Goal: Task Accomplishment & Management: Use online tool/utility

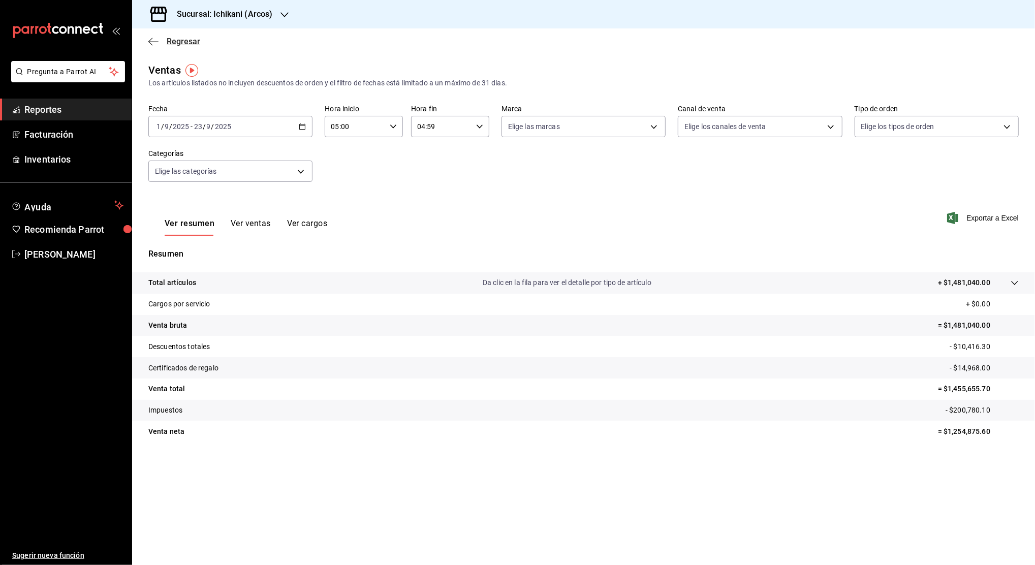
click at [182, 43] on span "Regresar" at bounding box center [184, 42] width 34 height 10
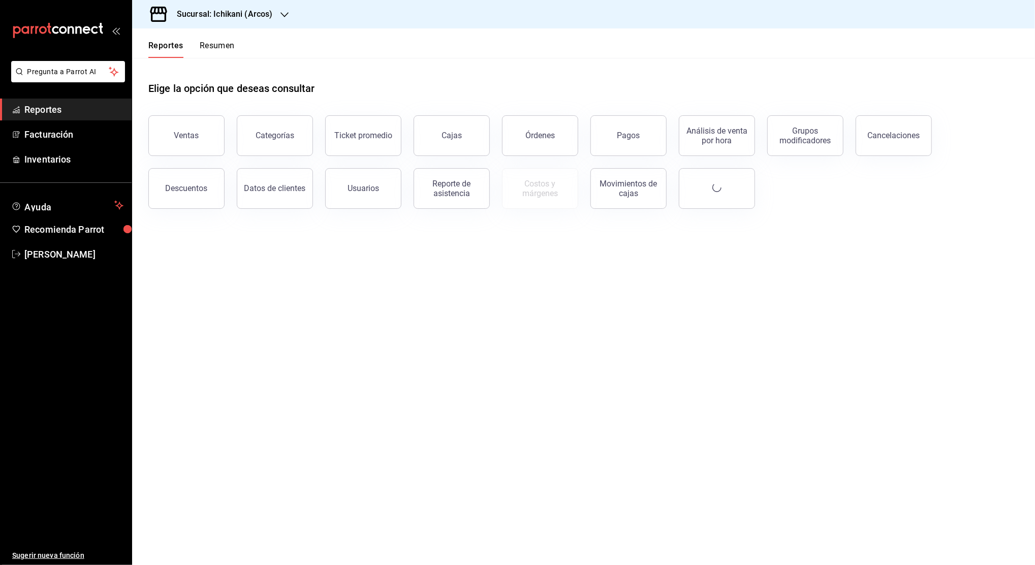
click at [230, 10] on h3 "Sucursal: Ichikani (Arcos)" at bounding box center [221, 14] width 104 height 12
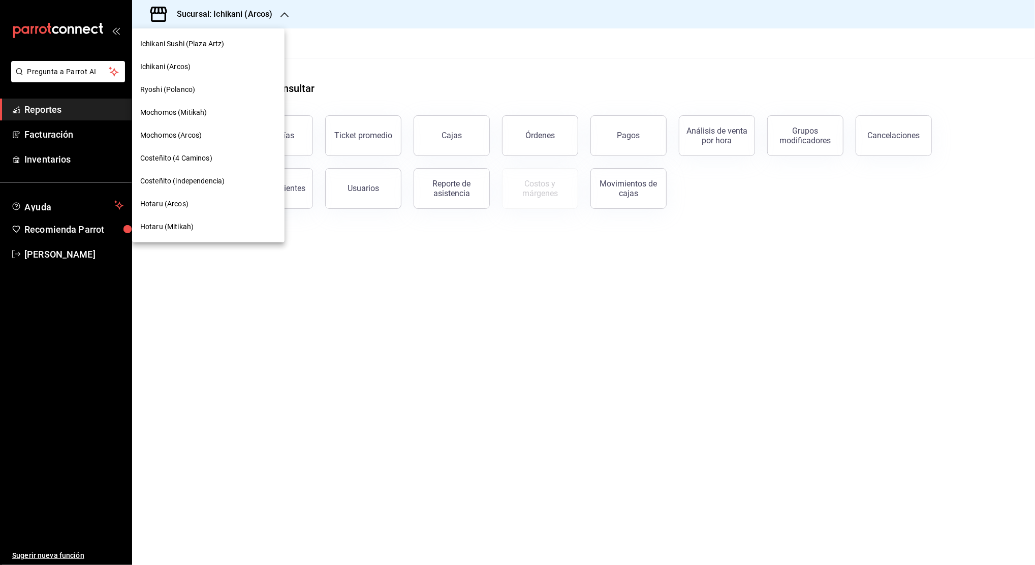
click at [184, 114] on span "Mochomos (Mitikah)" at bounding box center [173, 112] width 67 height 11
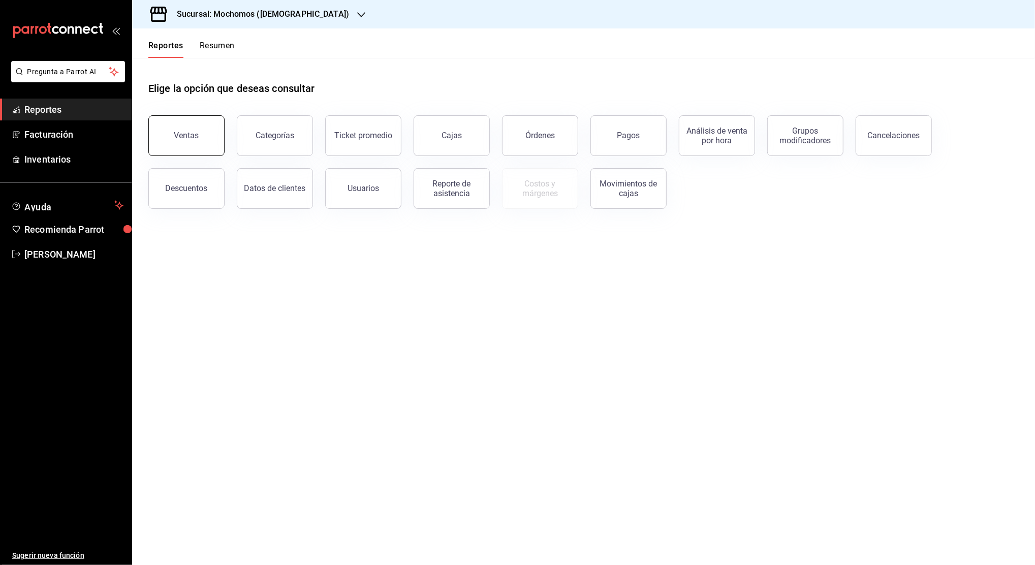
click at [193, 140] on div "Ventas" at bounding box center [186, 136] width 25 height 10
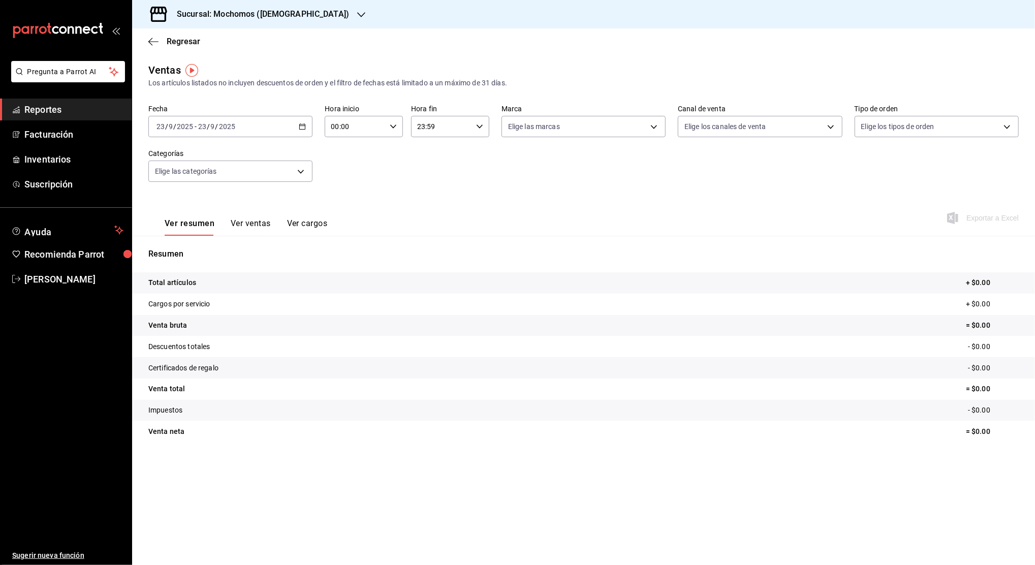
click at [307, 133] on div "[DATE] [DATE] - [DATE] [DATE]" at bounding box center [230, 126] width 164 height 21
click at [192, 244] on span "Rango de fechas" at bounding box center [196, 248] width 79 height 11
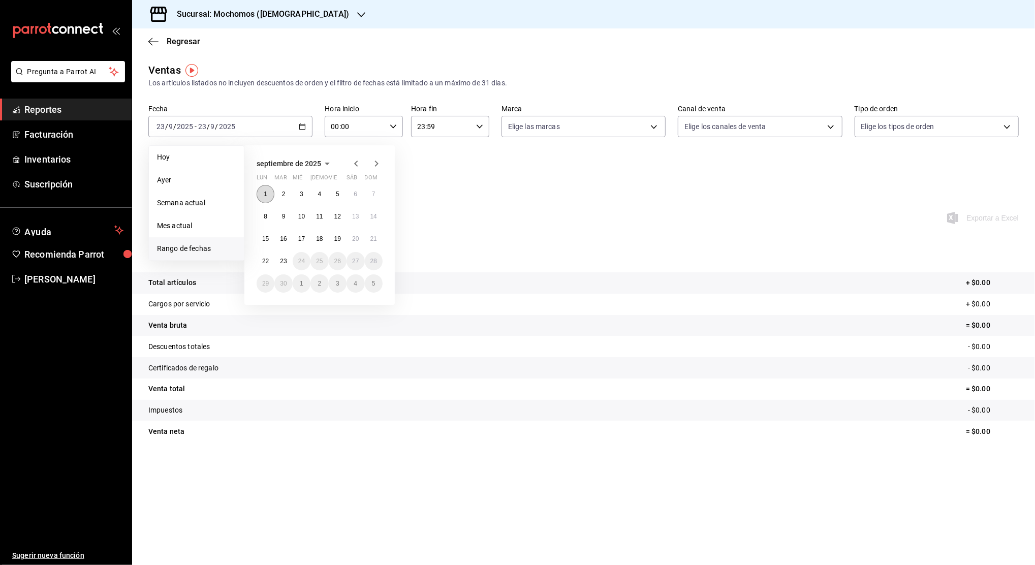
click at [258, 193] on button "1" at bounding box center [266, 194] width 18 height 18
click at [286, 264] on abbr "23" at bounding box center [283, 261] width 7 height 7
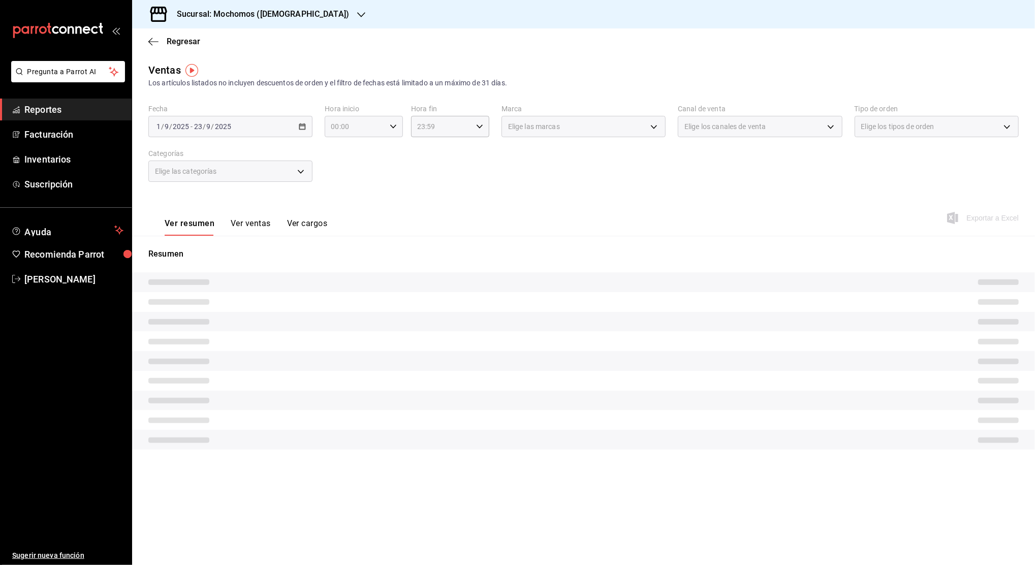
click at [390, 122] on div "00:00 Hora inicio" at bounding box center [364, 126] width 78 height 21
click at [392, 127] on div at bounding box center [517, 282] width 1035 height 565
click at [392, 128] on icon "button" at bounding box center [393, 126] width 7 height 7
click at [347, 204] on span "05" at bounding box center [344, 207] width 23 height 8
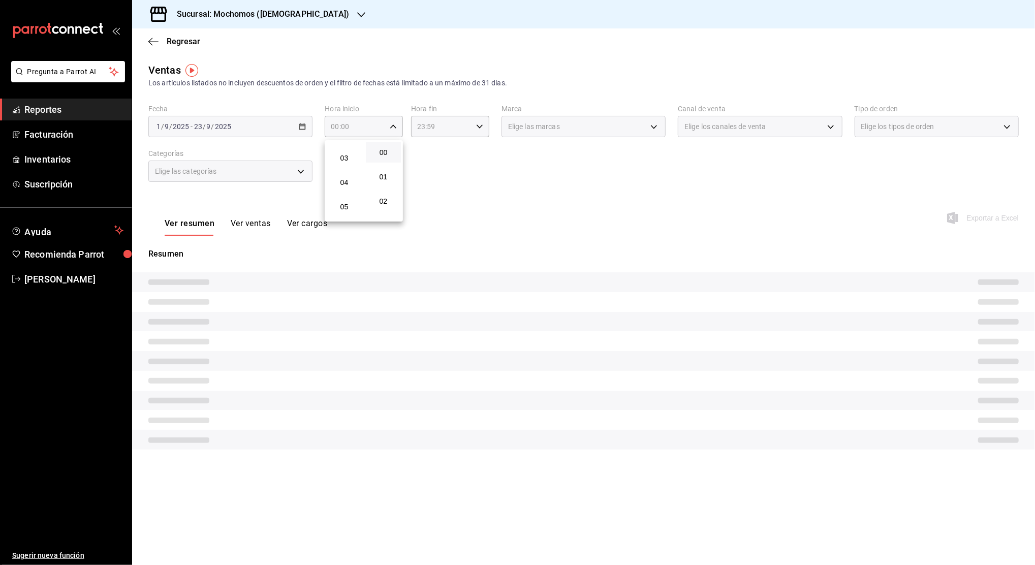
type input "05:00"
click at [480, 128] on div at bounding box center [517, 282] width 1035 height 565
click at [480, 127] on icon "button" at bounding box center [479, 126] width 7 height 7
click at [433, 157] on button "04" at bounding box center [430, 152] width 35 height 20
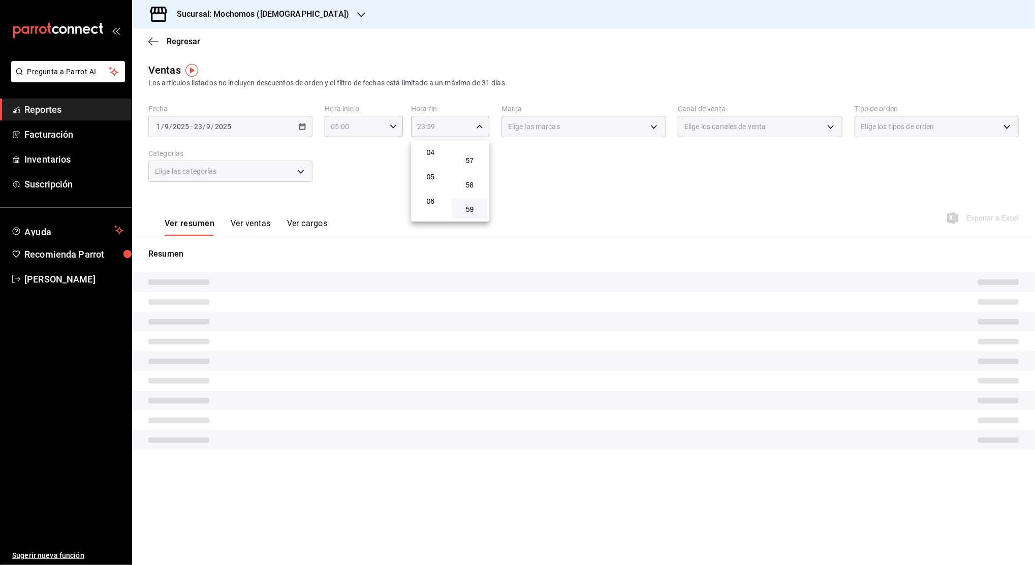
type input "04:59"
click at [579, 197] on div at bounding box center [517, 282] width 1035 height 565
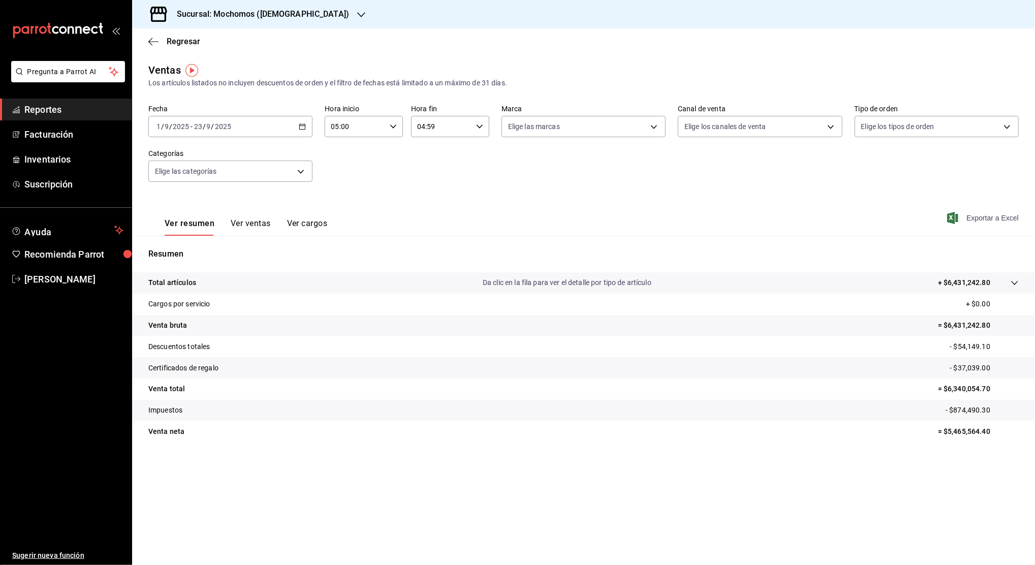
click at [994, 214] on span "Exportar a Excel" at bounding box center [984, 218] width 70 height 12
click at [191, 42] on span "Regresar" at bounding box center [184, 42] width 34 height 10
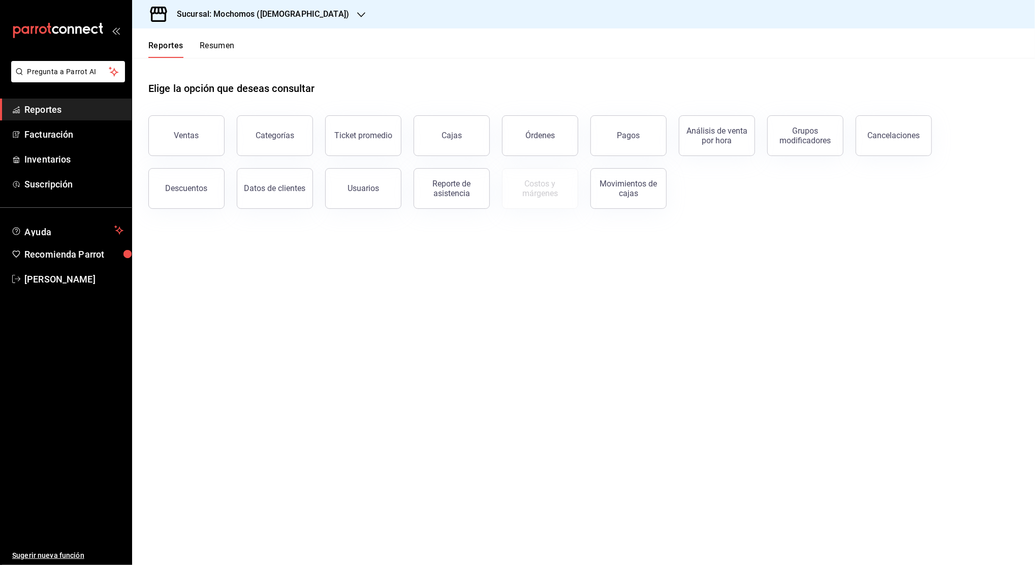
click at [665, 139] on div "Pagos" at bounding box center [622, 129] width 88 height 53
click at [534, 140] on button "Órdenes" at bounding box center [540, 135] width 76 height 41
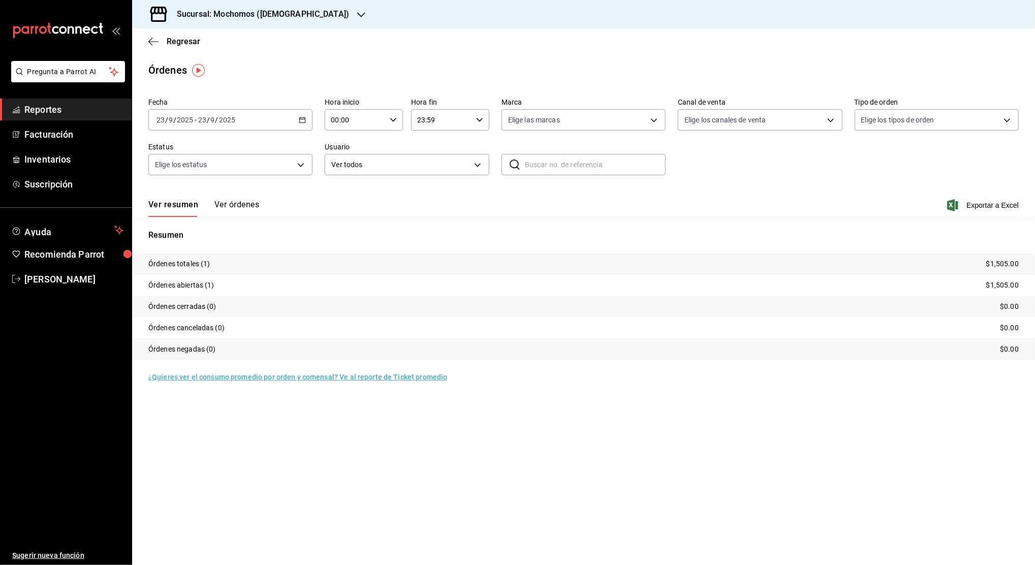
click at [297, 122] on div "[DATE] [DATE] - [DATE] [DATE]" at bounding box center [230, 119] width 164 height 21
click at [209, 266] on span "Rango de fechas" at bounding box center [196, 265] width 79 height 11
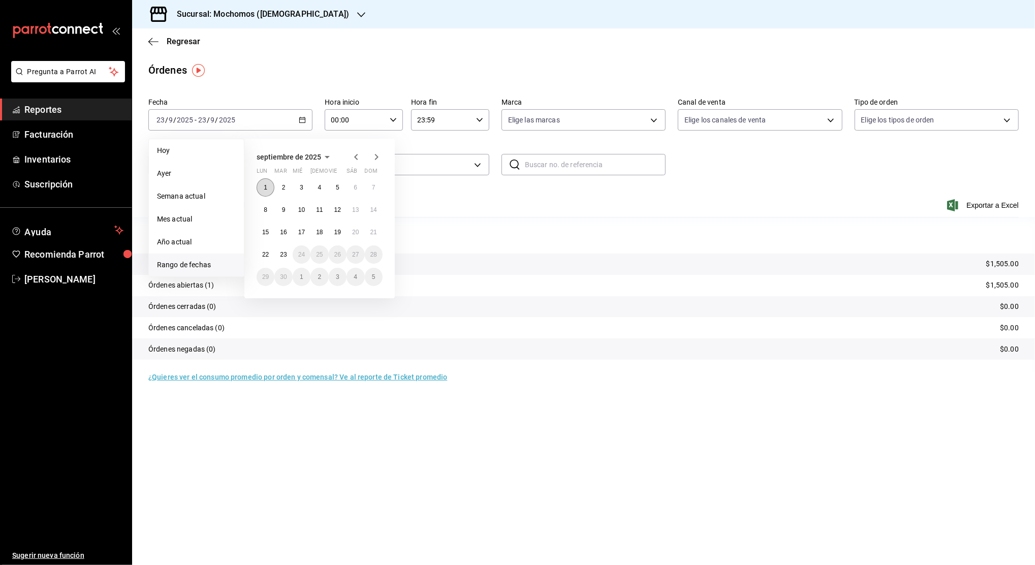
click at [266, 183] on button "1" at bounding box center [266, 187] width 18 height 18
click at [285, 252] on abbr "23" at bounding box center [283, 254] width 7 height 7
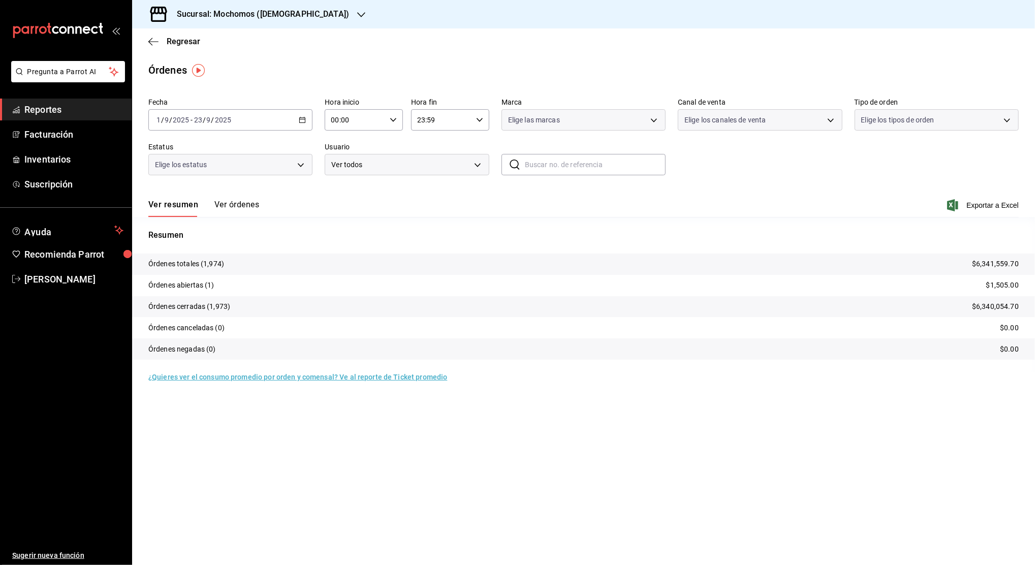
click at [519, 453] on main "Regresar Órdenes Fecha 2025-09-01 1 / 9 / 2025 - 2025-09-23 23 / 9 / 2025 Hora …" at bounding box center [583, 296] width 903 height 537
click at [393, 117] on icon "button" at bounding box center [393, 119] width 7 height 7
click at [351, 194] on button "05" at bounding box center [344, 200] width 35 height 20
type input "05:00"
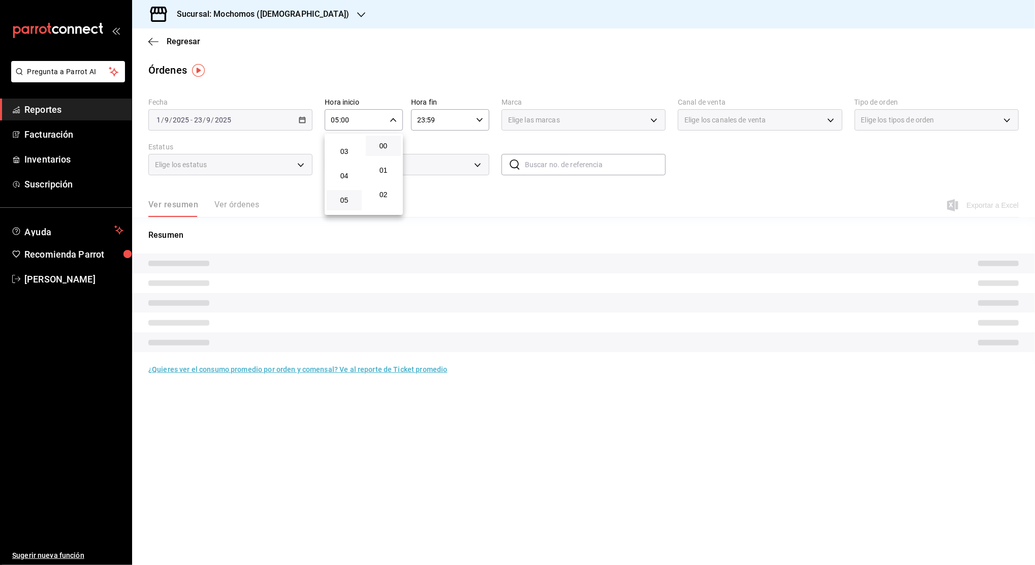
click at [481, 126] on div at bounding box center [517, 282] width 1035 height 565
click at [482, 120] on icon "button" at bounding box center [479, 119] width 7 height 7
click at [430, 145] on span "04" at bounding box center [430, 146] width 23 height 8
type input "04:59"
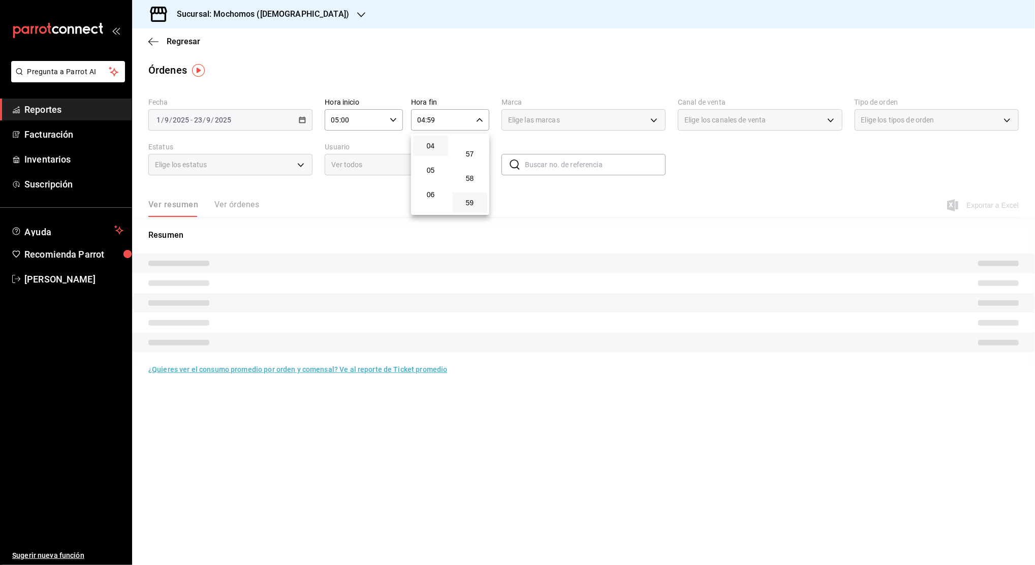
click at [818, 177] on div at bounding box center [517, 282] width 1035 height 565
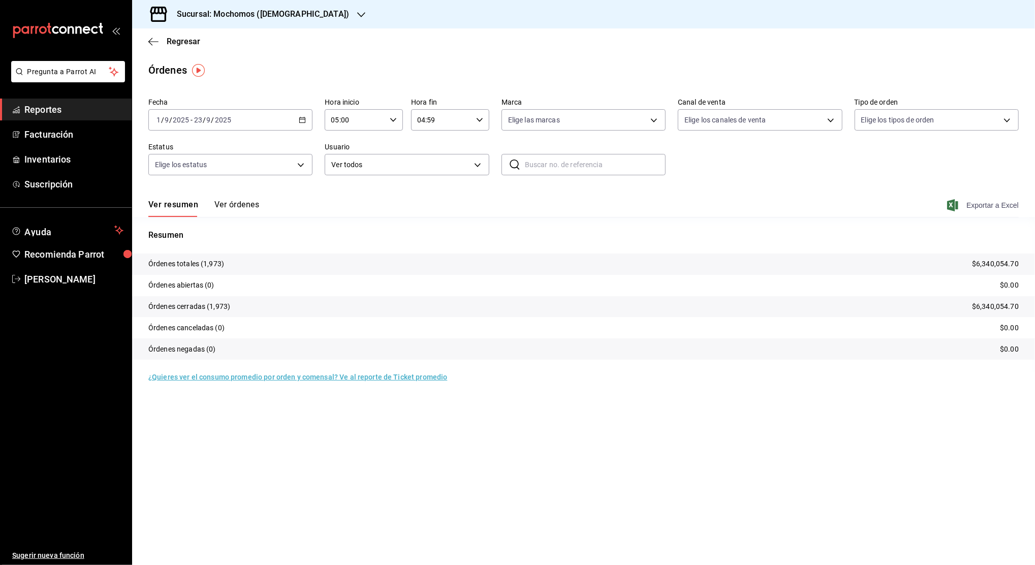
click at [997, 206] on span "Exportar a Excel" at bounding box center [984, 205] width 70 height 12
click at [982, 204] on span "Exportar a Excel" at bounding box center [984, 205] width 70 height 12
click at [169, 46] on span "Regresar" at bounding box center [184, 42] width 34 height 10
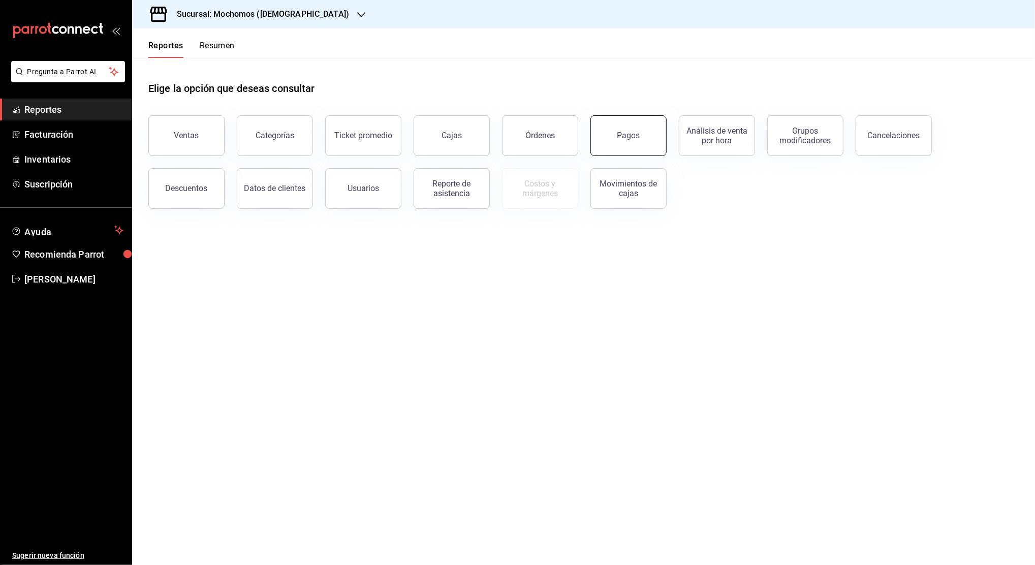
click at [606, 145] on button "Pagos" at bounding box center [629, 135] width 76 height 41
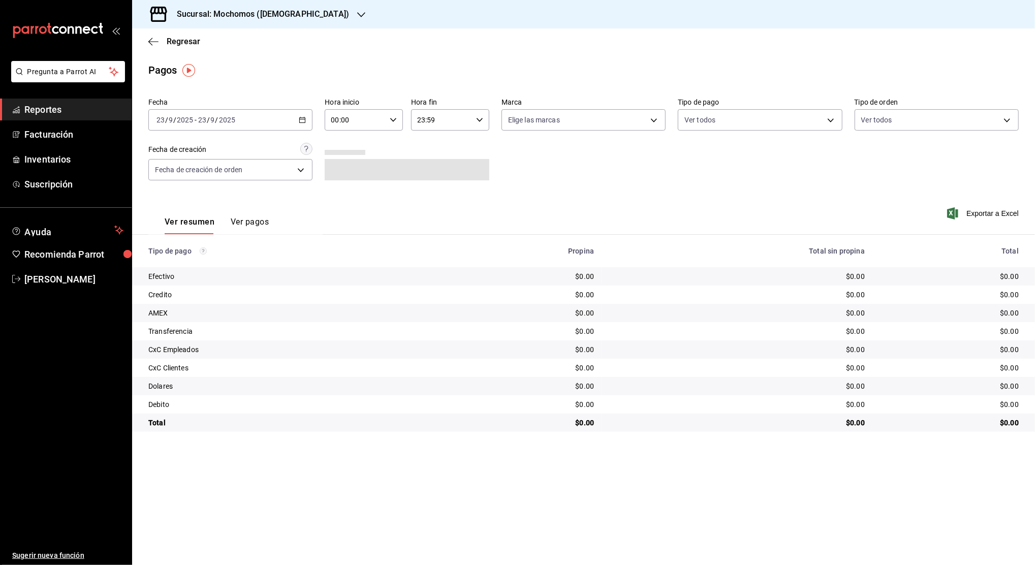
click at [304, 117] on icon "button" at bounding box center [302, 119] width 7 height 7
click at [168, 267] on span "Rango de fechas" at bounding box center [196, 265] width 79 height 11
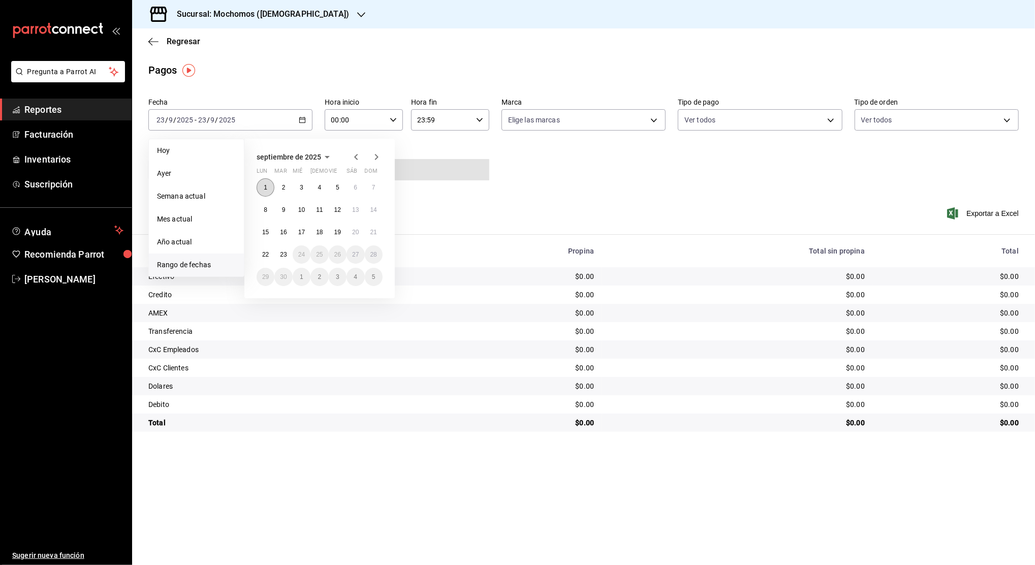
click at [261, 183] on button "1" at bounding box center [266, 187] width 18 height 18
click at [282, 258] on abbr "23" at bounding box center [283, 254] width 7 height 7
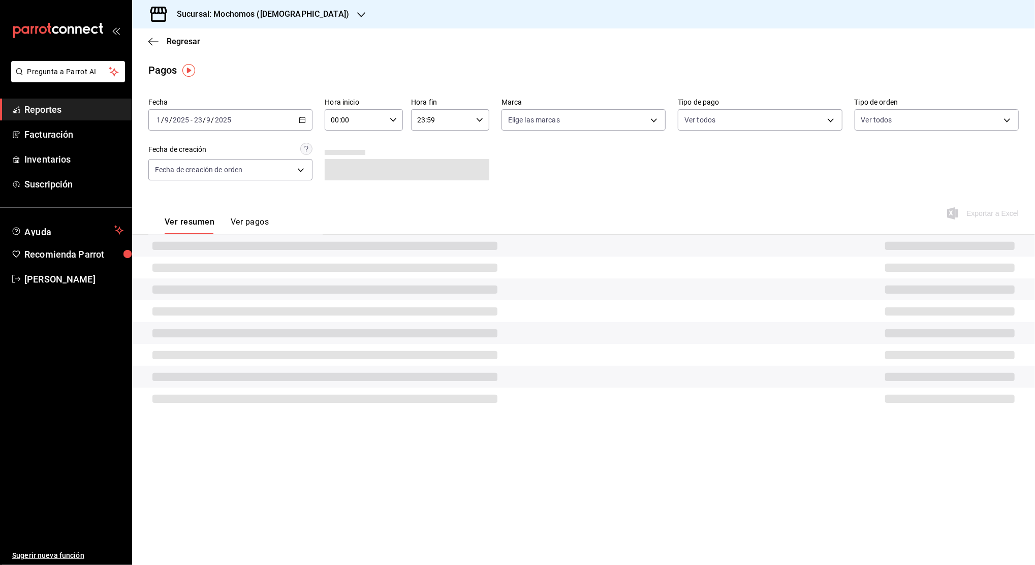
click at [390, 113] on div "00:00 Hora inicio" at bounding box center [364, 119] width 78 height 21
click at [392, 119] on div at bounding box center [517, 282] width 1035 height 565
drag, startPoint x: 390, startPoint y: 113, endPoint x: 392, endPoint y: 118, distance: 5.5
click at [392, 118] on icon "button" at bounding box center [393, 119] width 7 height 7
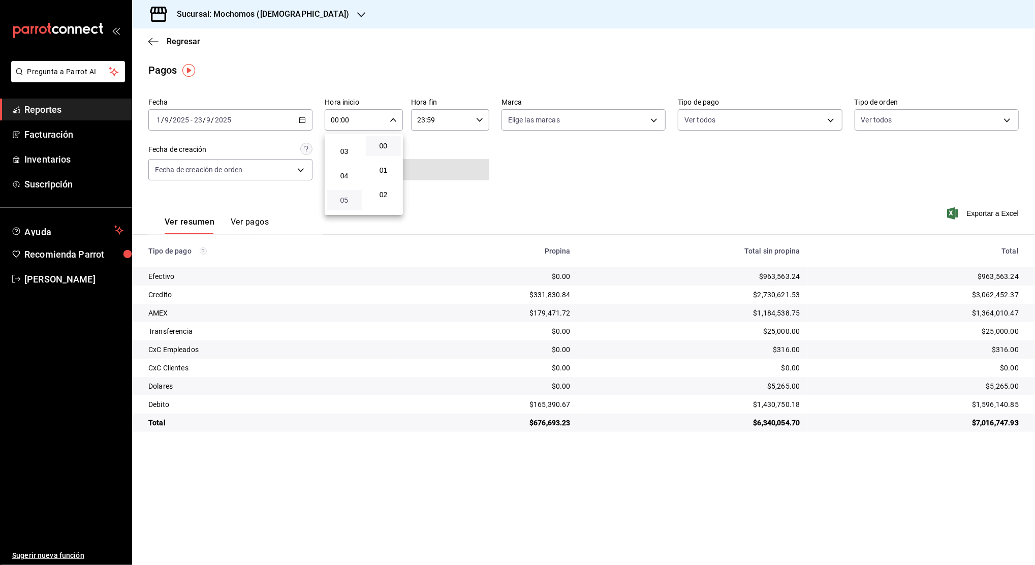
click at [351, 197] on span "05" at bounding box center [344, 200] width 23 height 8
type input "05:00"
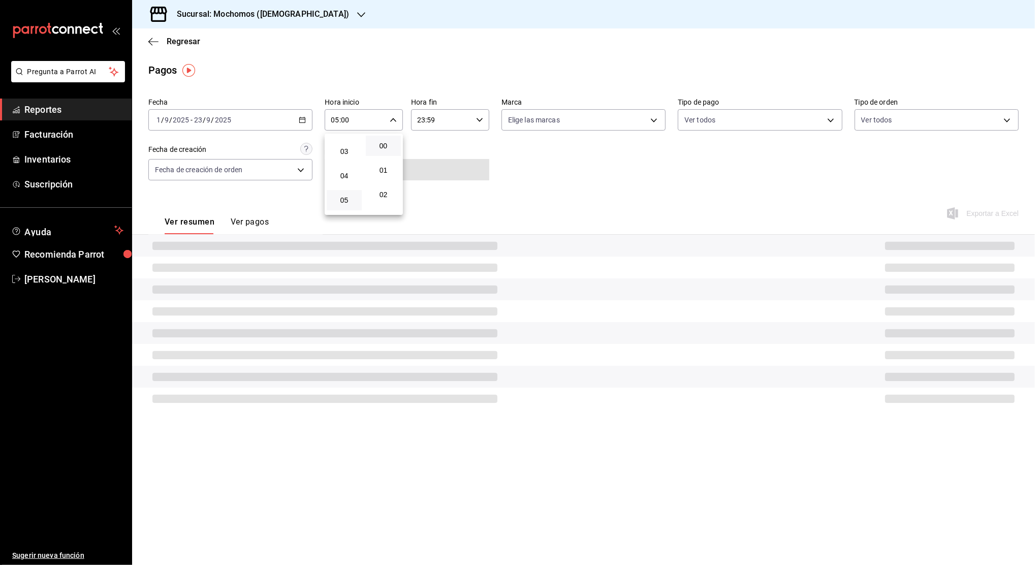
click at [514, 120] on div at bounding box center [517, 282] width 1035 height 565
click at [480, 119] on icon "button" at bounding box center [479, 119] width 7 height 7
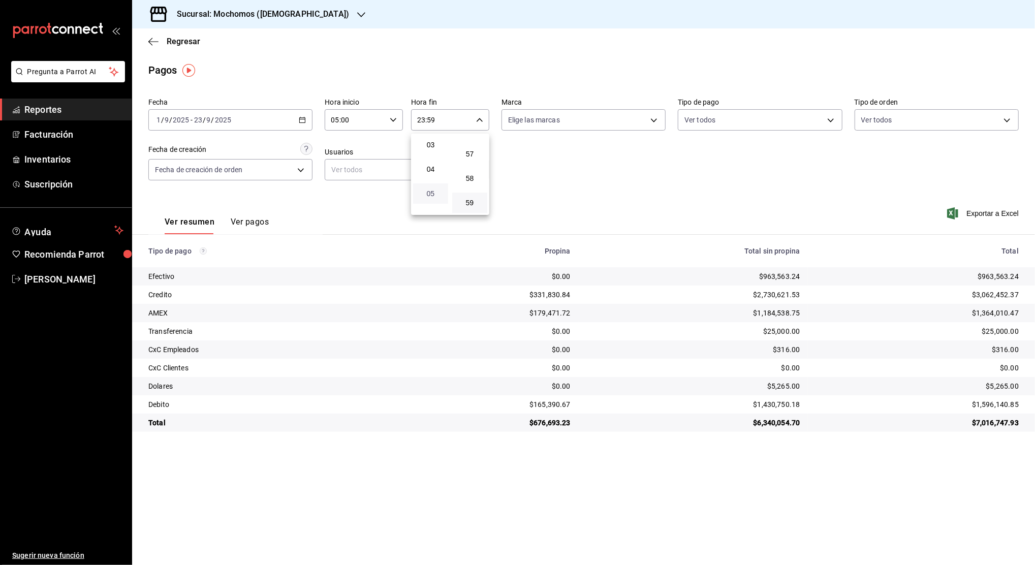
scroll to position [98, 0]
click at [428, 149] on span "04" at bounding box center [430, 146] width 23 height 8
type input "04:59"
click at [732, 166] on div at bounding box center [517, 282] width 1035 height 565
click at [989, 214] on span "Exportar a Excel" at bounding box center [984, 213] width 70 height 12
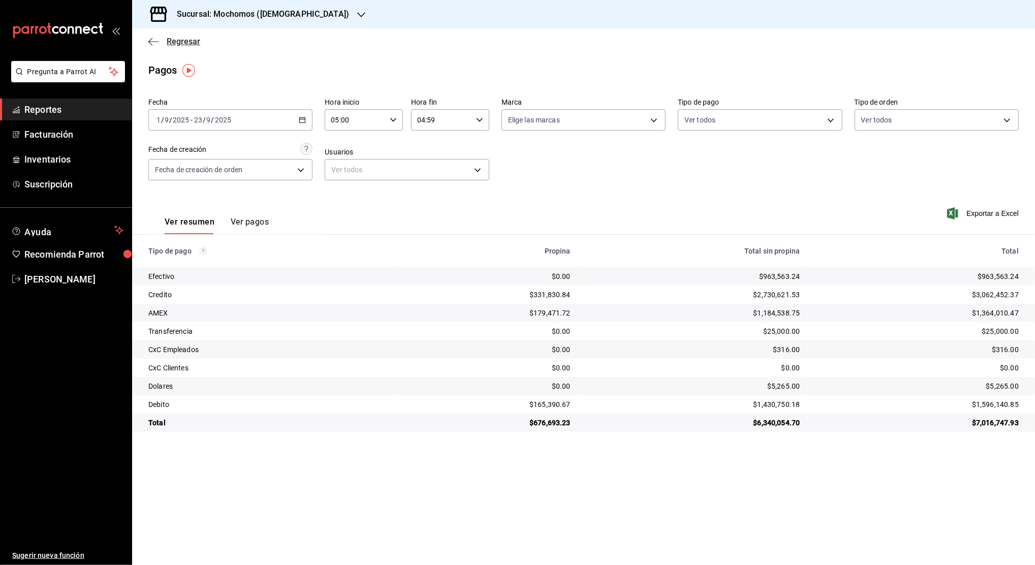
click at [167, 41] on span "Regresar" at bounding box center [184, 42] width 34 height 10
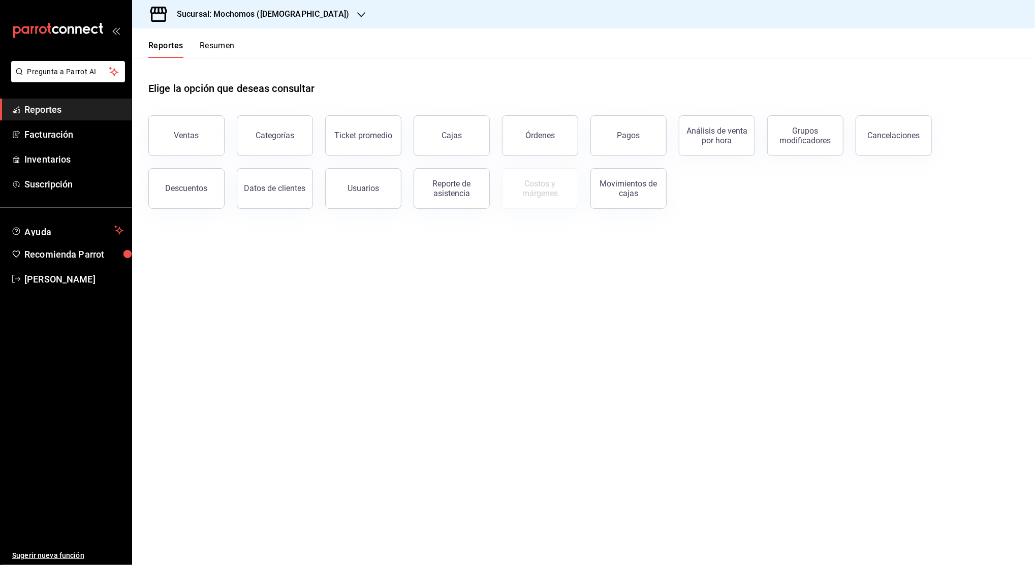
click at [220, 18] on h3 "Sucursal: Mochomos (Mitikah)" at bounding box center [259, 14] width 180 height 12
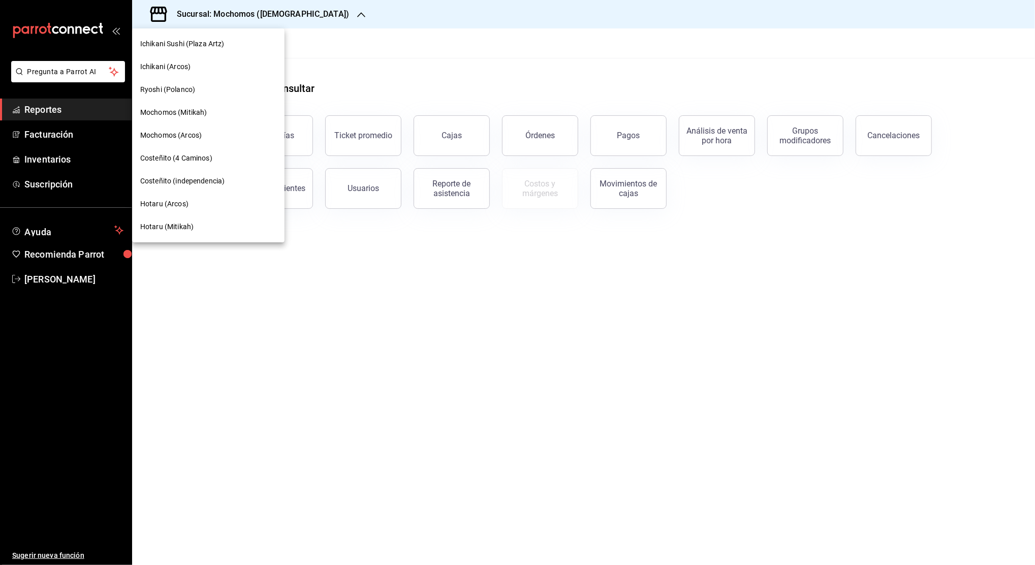
click at [197, 133] on span "Mochomos (Arcos)" at bounding box center [170, 135] width 61 height 11
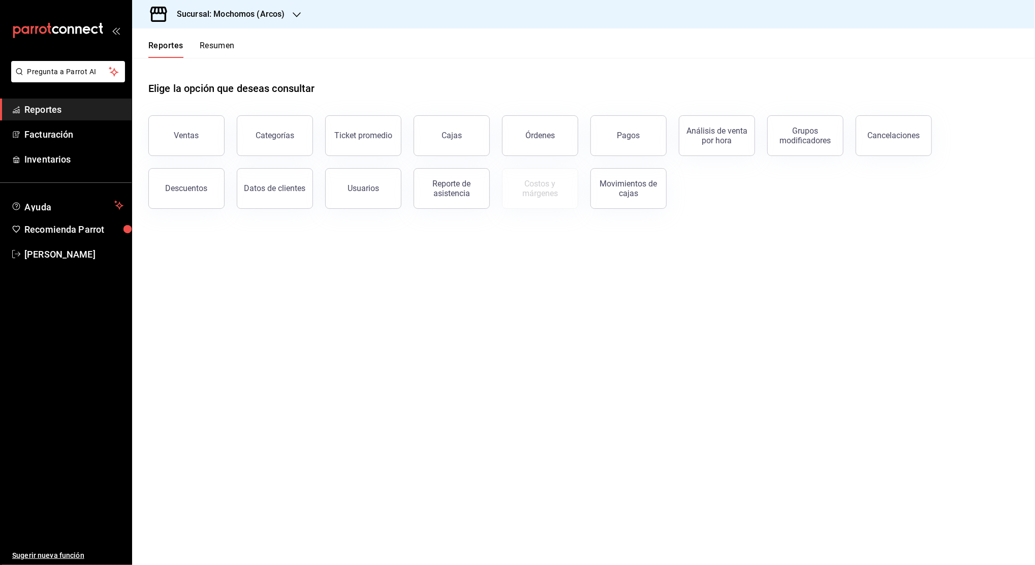
click at [297, 14] on icon "button" at bounding box center [297, 15] width 8 height 8
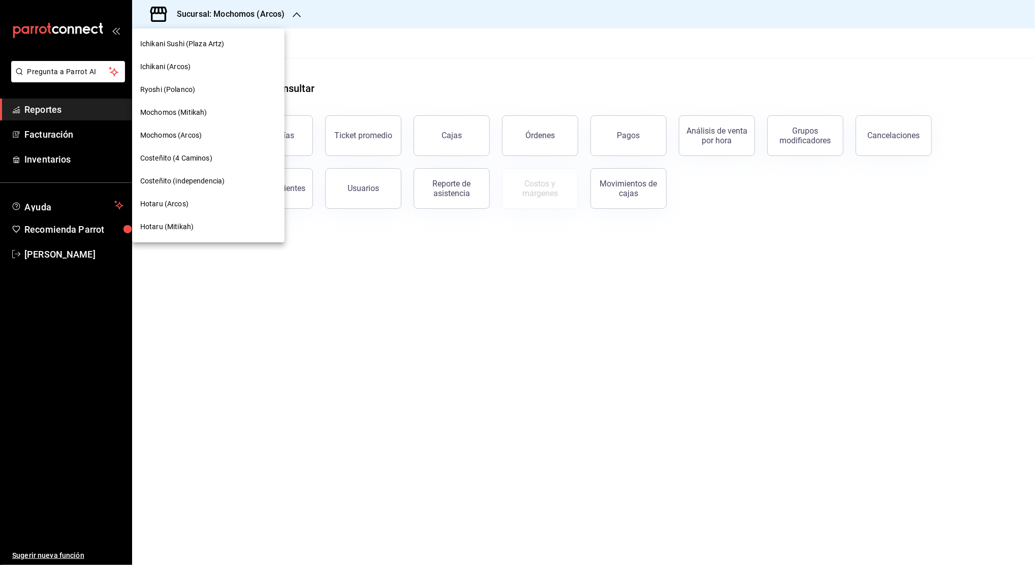
click at [195, 134] on span "Mochomos (Arcos)" at bounding box center [170, 135] width 61 height 11
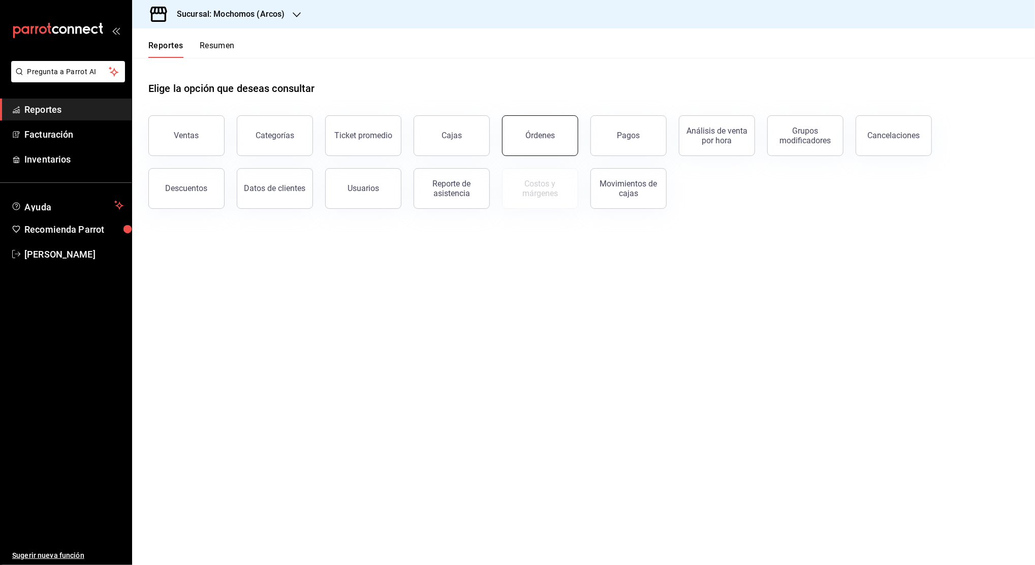
click at [545, 135] on div "Órdenes" at bounding box center [540, 136] width 29 height 10
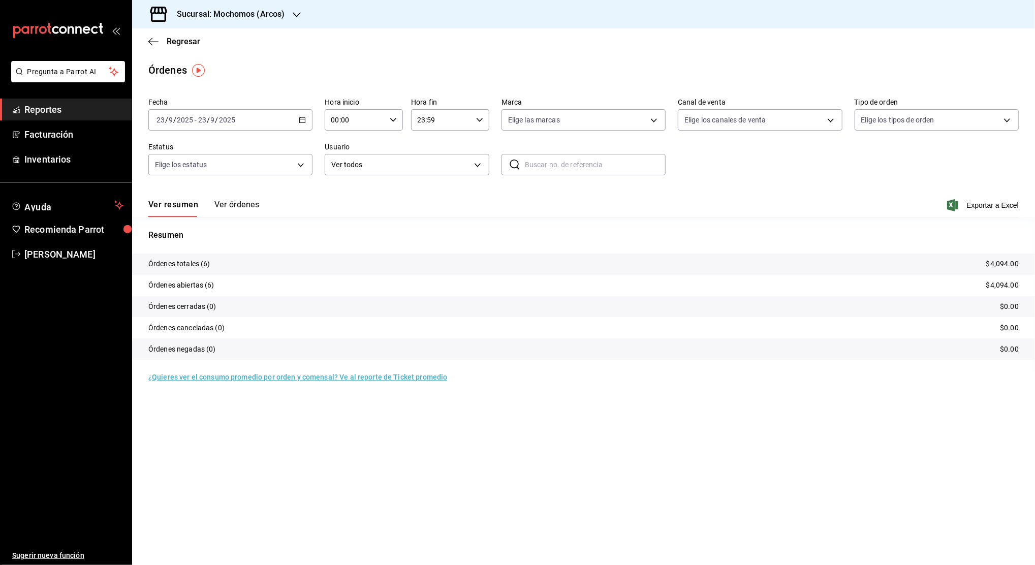
click at [300, 117] on icon "button" at bounding box center [302, 119] width 7 height 7
click at [196, 261] on span "Rango de fechas" at bounding box center [196, 265] width 79 height 11
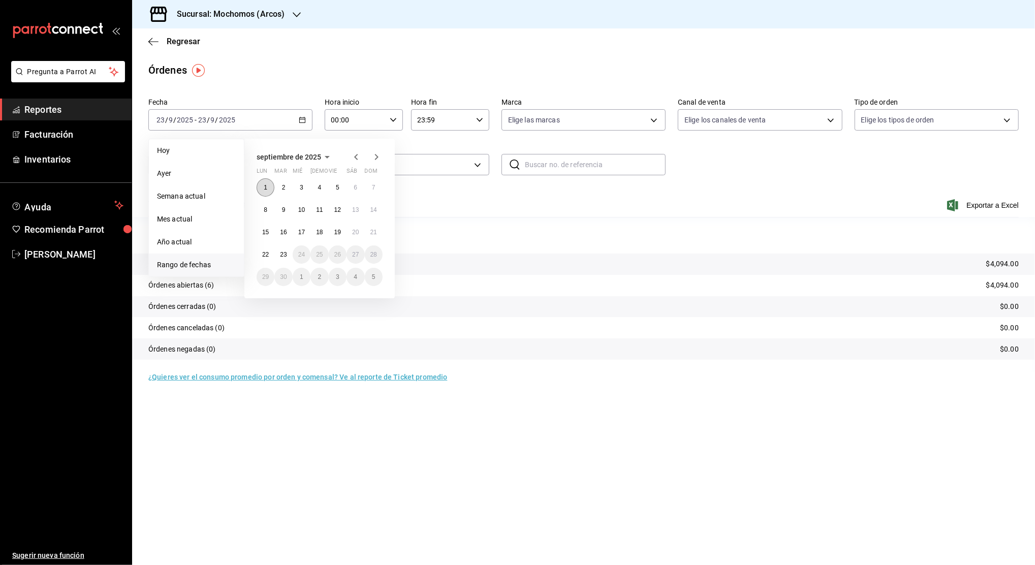
click at [267, 181] on button "1" at bounding box center [266, 187] width 18 height 18
click at [268, 187] on button "1" at bounding box center [266, 187] width 18 height 18
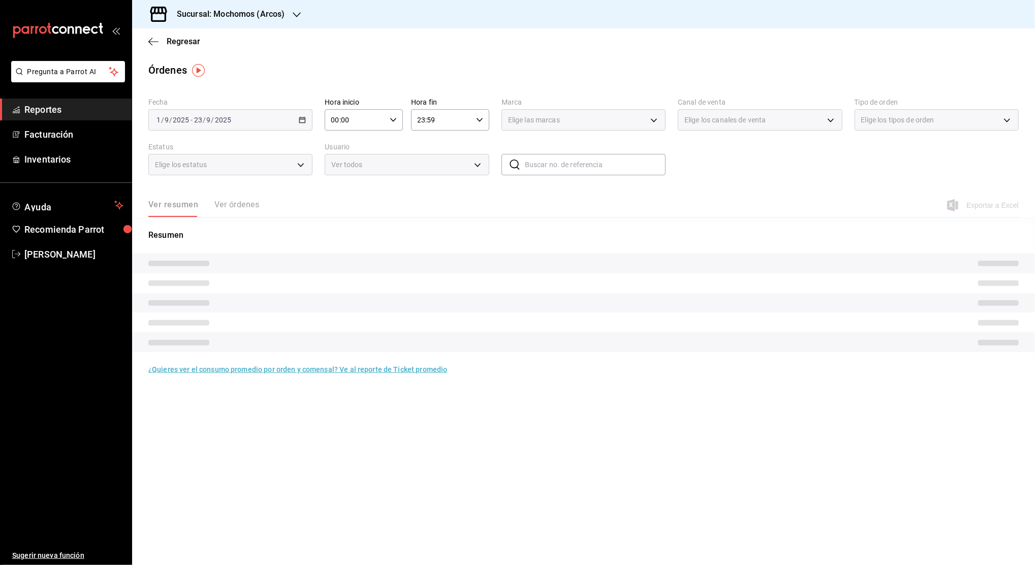
click at [396, 123] on div "00:00 Hora inicio" at bounding box center [364, 119] width 78 height 21
click at [342, 199] on span "05" at bounding box center [344, 200] width 23 height 8
type input "05:00"
click at [387, 139] on button "00" at bounding box center [383, 146] width 35 height 20
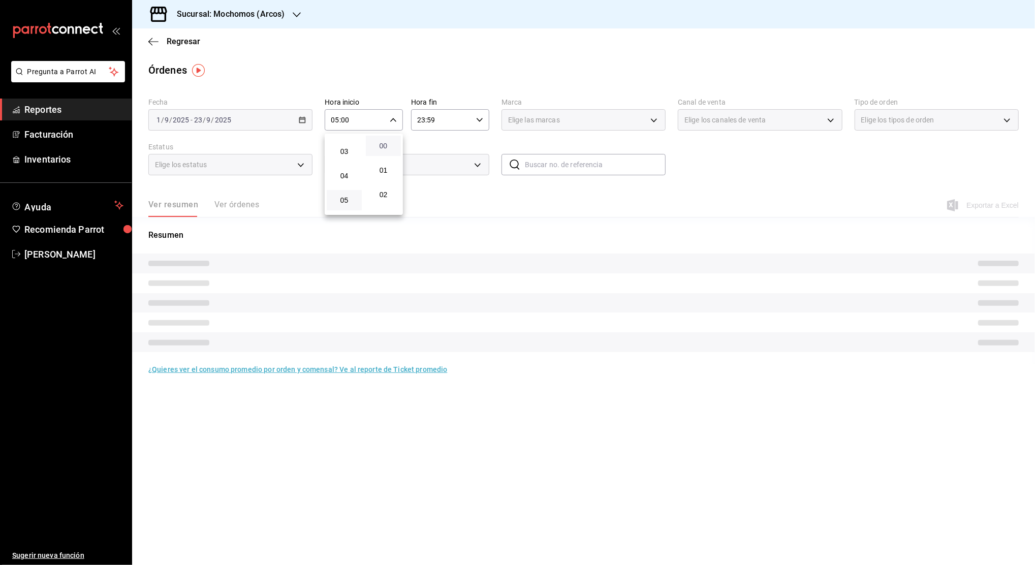
click at [385, 145] on span "00" at bounding box center [383, 146] width 23 height 8
click at [435, 121] on div at bounding box center [517, 282] width 1035 height 565
click at [435, 121] on input "23:59" at bounding box center [441, 120] width 61 height 20
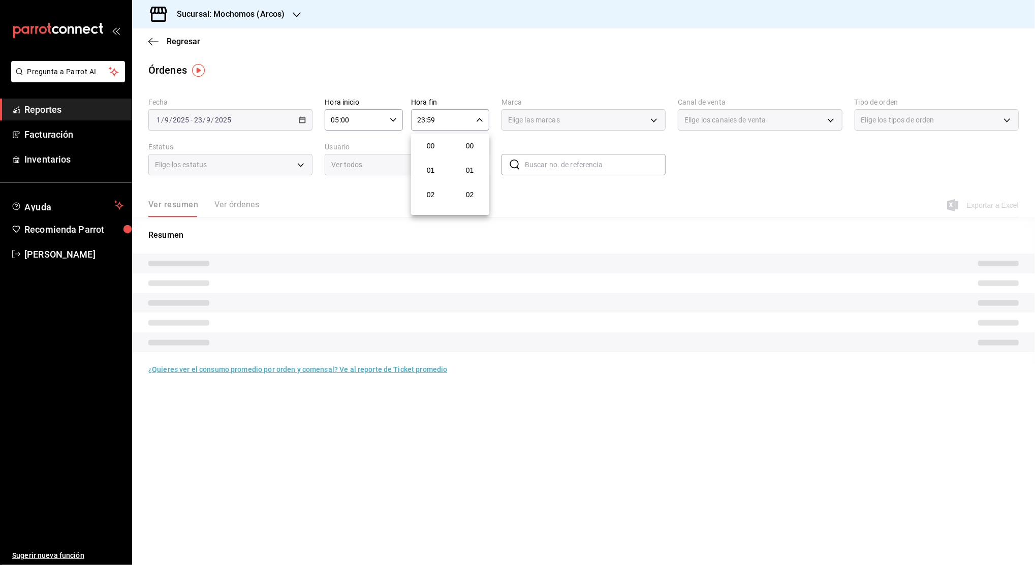
click at [435, 121] on div at bounding box center [517, 282] width 1035 height 565
click at [435, 121] on input "23:59" at bounding box center [441, 120] width 61 height 20
click at [433, 186] on button "22" at bounding box center [430, 178] width 35 height 20
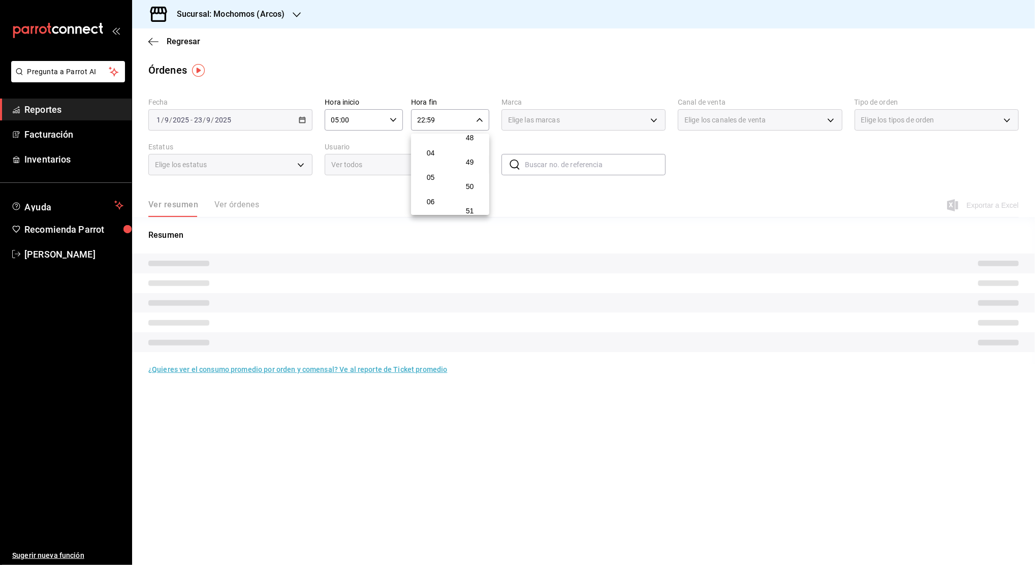
scroll to position [68, 0]
click at [424, 167] on button "04" at bounding box center [430, 176] width 35 height 20
type input "04:59"
click at [424, 177] on span "04" at bounding box center [430, 176] width 23 height 8
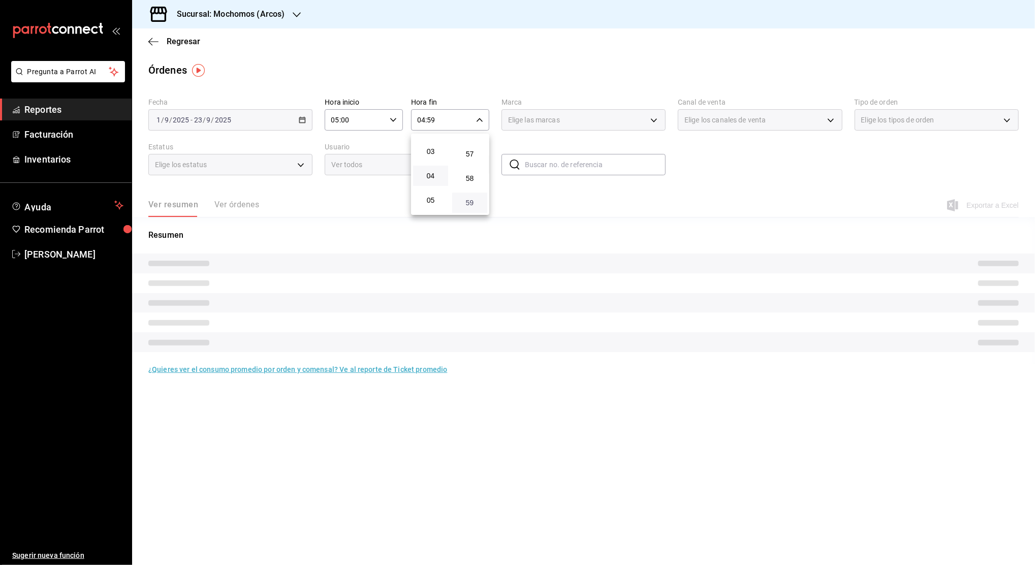
click at [469, 202] on span "59" at bounding box center [469, 203] width 23 height 8
click at [687, 208] on div at bounding box center [517, 282] width 1035 height 565
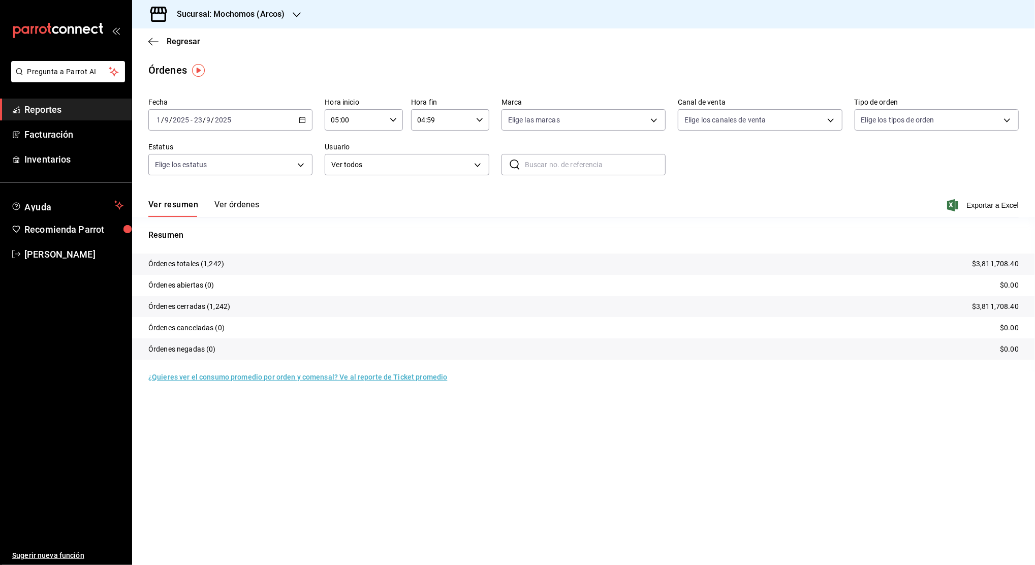
click at [543, 454] on main "Regresar Órdenes Fecha 2025-09-01 1 / 9 / 2025 - 2025-09-23 23 / 9 / 2025 Hora …" at bounding box center [583, 296] width 903 height 537
click at [975, 201] on span "Exportar a Excel" at bounding box center [984, 205] width 70 height 12
click at [340, 64] on div "Órdenes" at bounding box center [583, 70] width 903 height 15
click at [1007, 203] on span "Exportar a Excel" at bounding box center [984, 205] width 70 height 12
drag, startPoint x: 308, startPoint y: 57, endPoint x: 253, endPoint y: 64, distance: 55.8
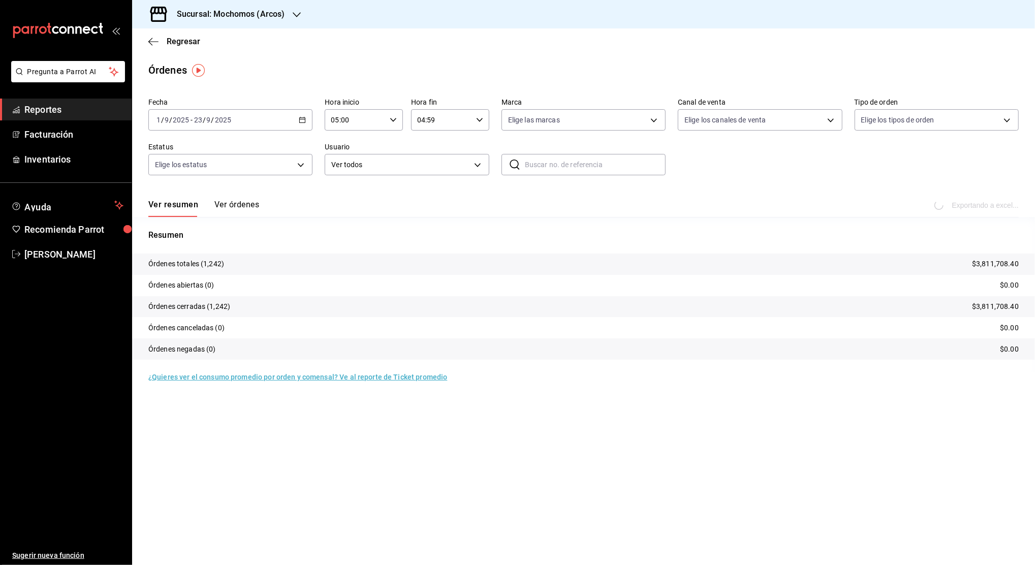
click at [253, 64] on div "Órdenes" at bounding box center [583, 70] width 903 height 15
click at [177, 45] on span "Regresar" at bounding box center [184, 42] width 34 height 10
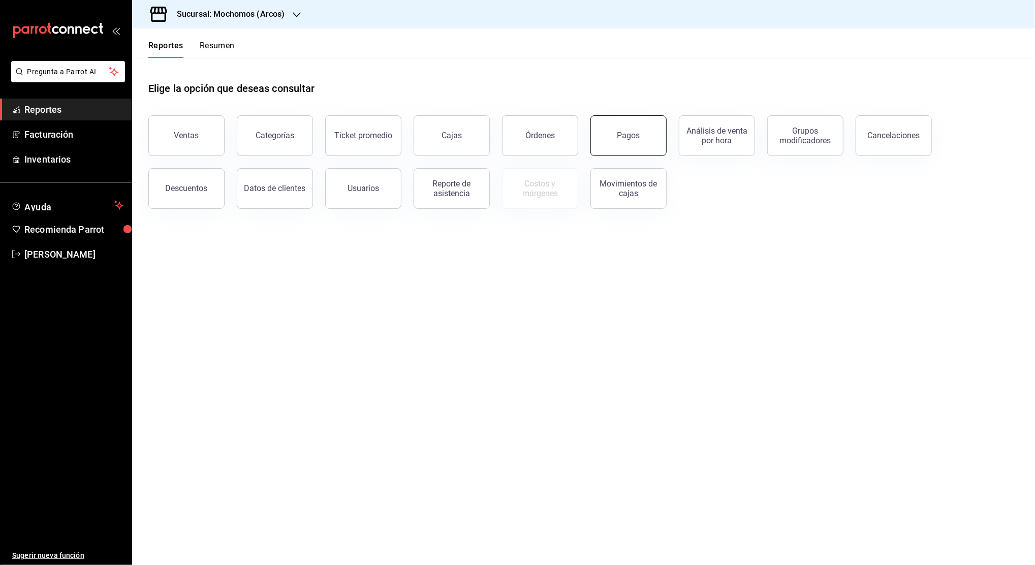
click at [643, 143] on button "Pagos" at bounding box center [629, 135] width 76 height 41
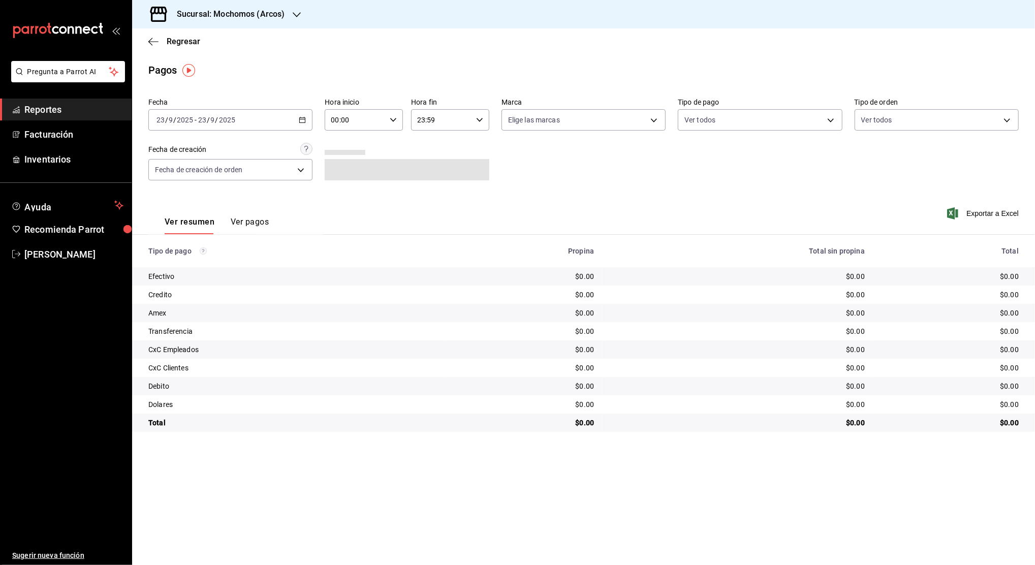
click at [305, 121] on \(Stroke\) "button" at bounding box center [302, 120] width 6 height 6
click at [163, 267] on span "Rango de fechas" at bounding box center [196, 265] width 79 height 11
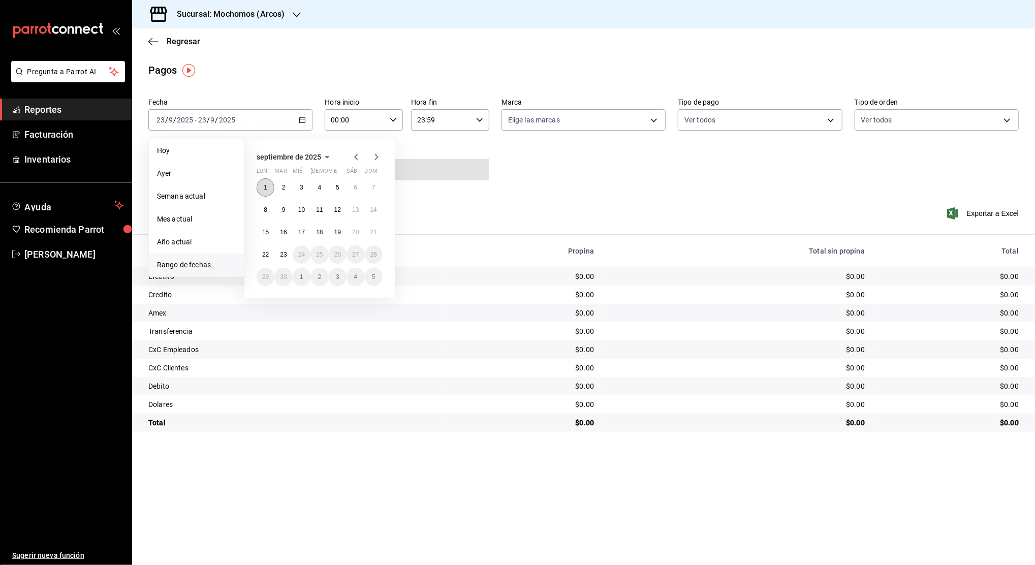
click at [259, 187] on button "1" at bounding box center [266, 187] width 18 height 18
click at [281, 254] on abbr "23" at bounding box center [283, 254] width 7 height 7
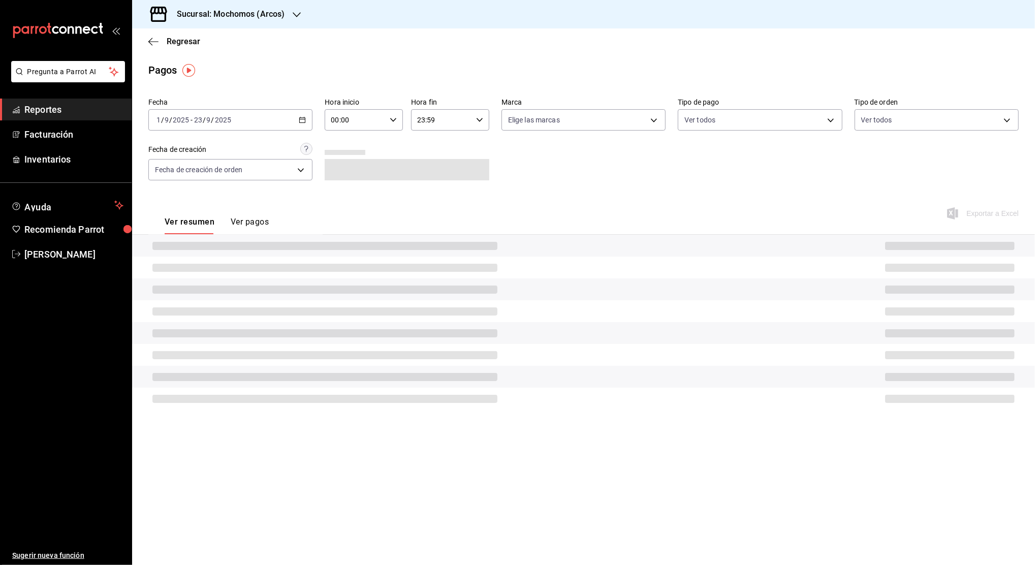
click at [394, 126] on div "00:00 Hora inicio" at bounding box center [364, 119] width 78 height 21
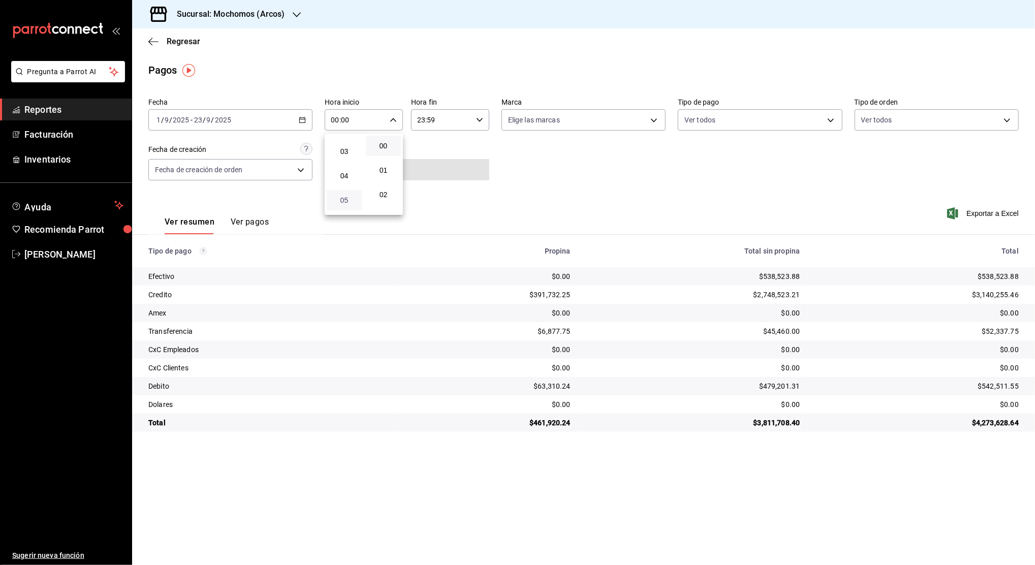
click at [343, 199] on span "05" at bounding box center [344, 200] width 23 height 8
type input "05:00"
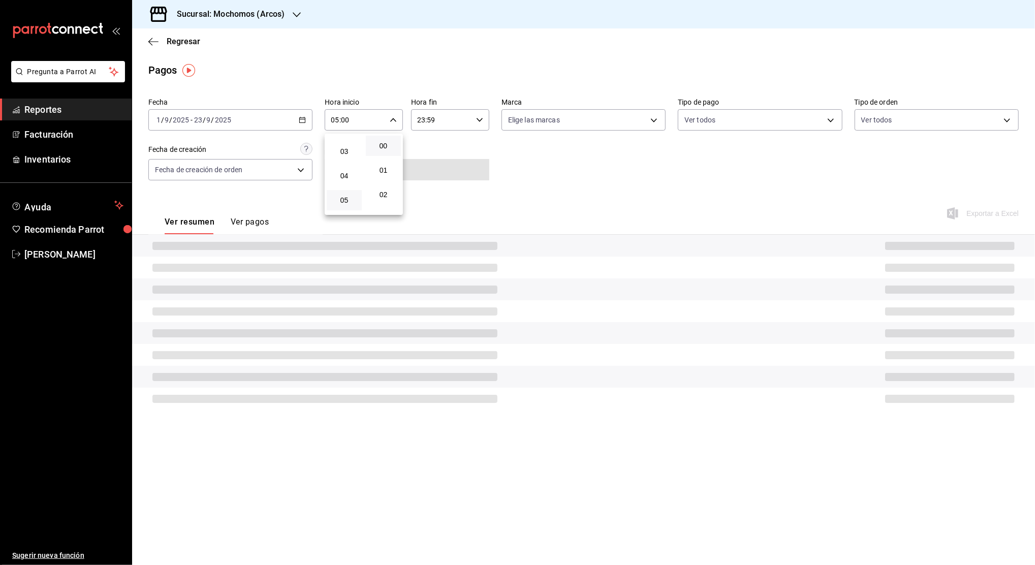
click at [464, 129] on div at bounding box center [517, 282] width 1035 height 565
click at [481, 115] on div "23:59 Hora fin" at bounding box center [450, 119] width 78 height 21
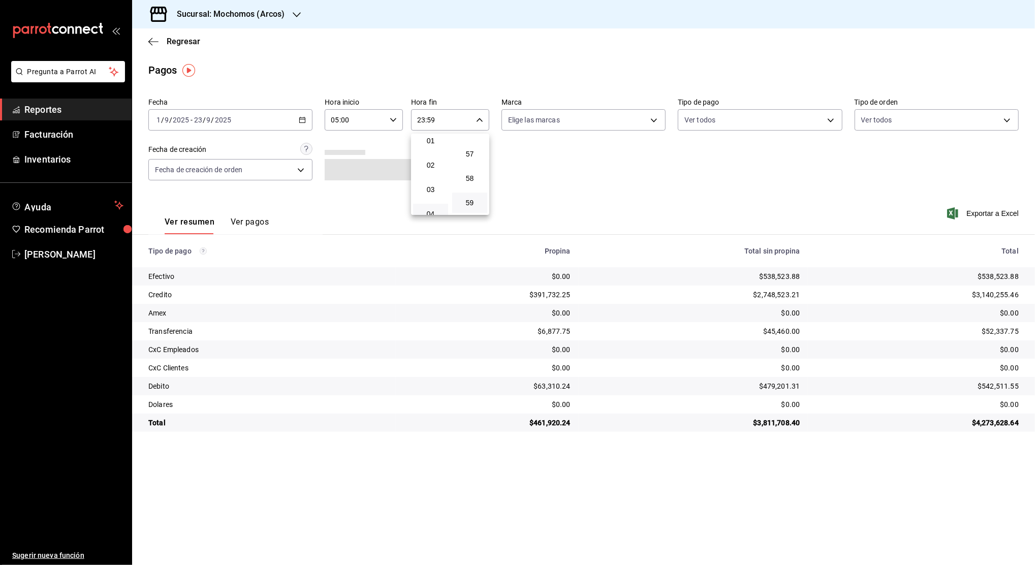
scroll to position [98, 0]
click at [428, 149] on span "04" at bounding box center [430, 146] width 23 height 8
type input "04:59"
click at [562, 193] on div at bounding box center [517, 282] width 1035 height 565
click at [997, 211] on span "Exportar a Excel" at bounding box center [984, 213] width 70 height 12
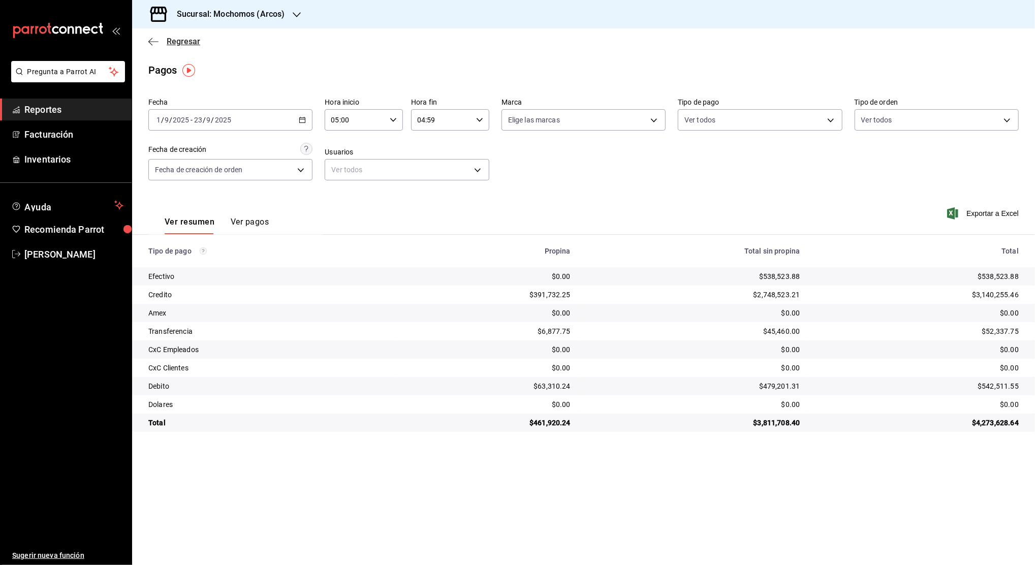
click at [169, 38] on span "Regresar" at bounding box center [184, 42] width 34 height 10
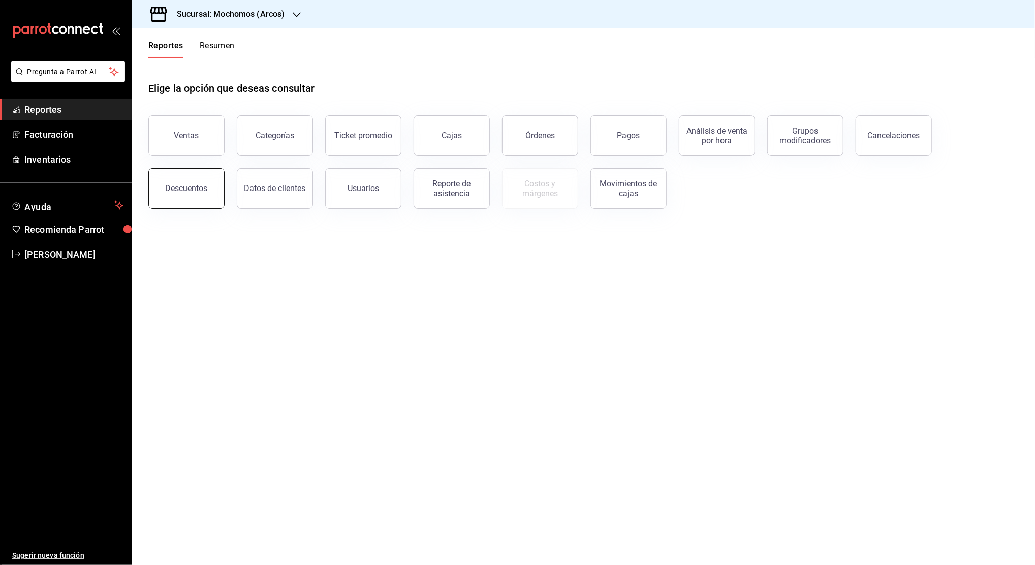
click at [196, 186] on div "Descuentos" at bounding box center [187, 188] width 42 height 10
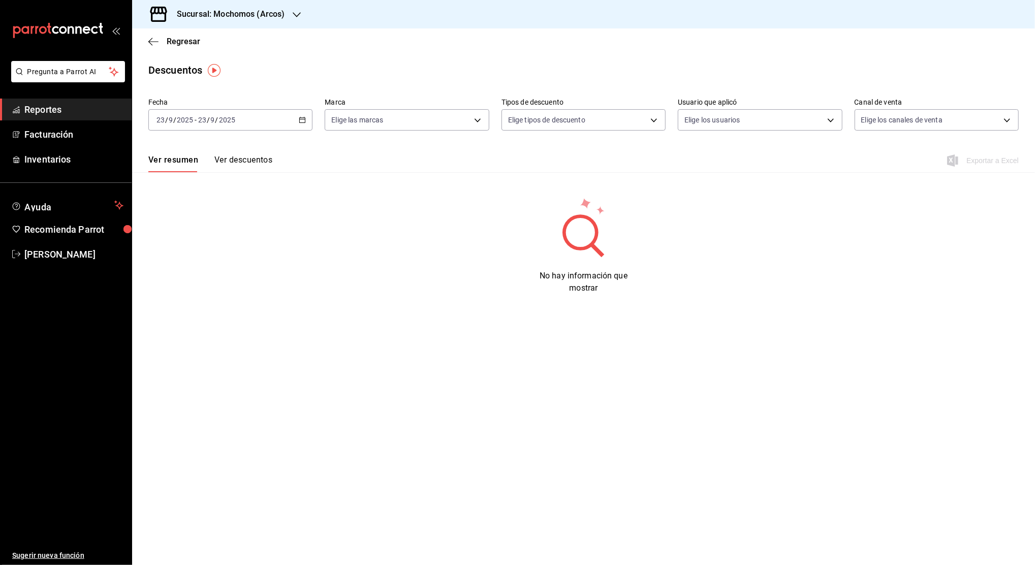
click at [309, 117] on div "[DATE] [DATE] - [DATE] [DATE]" at bounding box center [230, 119] width 164 height 21
click at [201, 261] on span "Rango de fechas" at bounding box center [196, 265] width 79 height 11
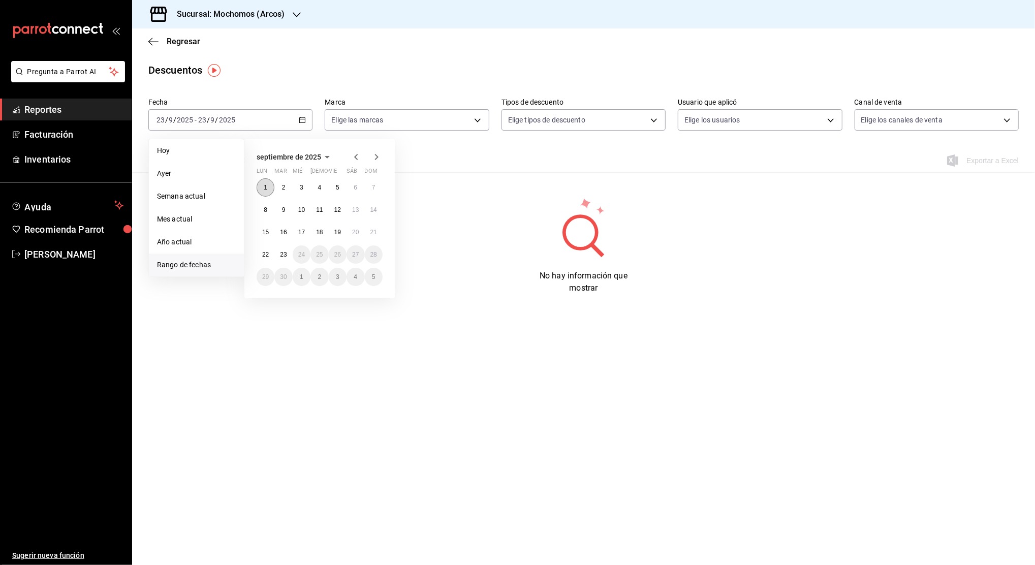
click at [267, 187] on button "1" at bounding box center [266, 187] width 18 height 18
click at [277, 252] on button "23" at bounding box center [283, 254] width 18 height 18
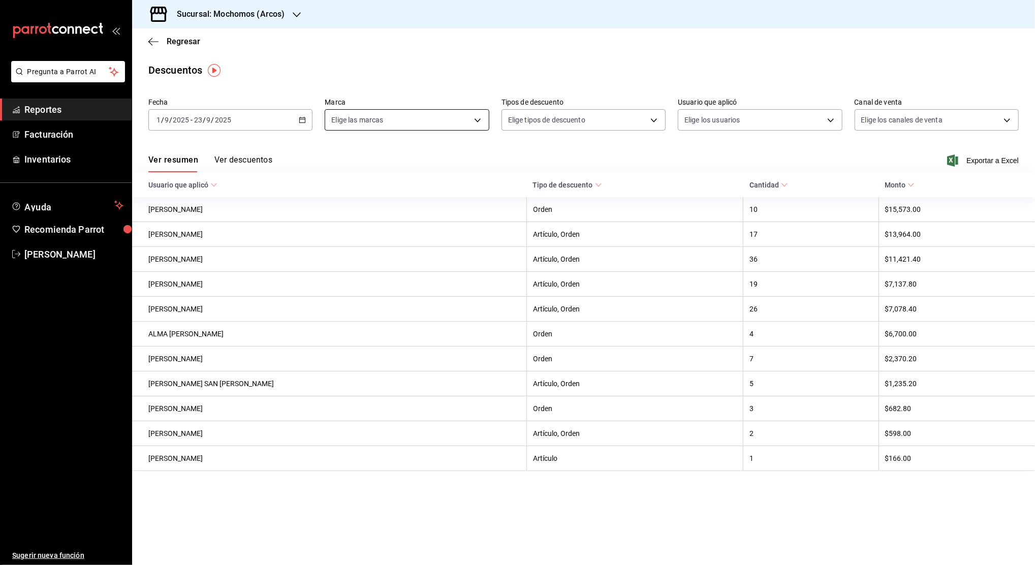
click at [478, 122] on body "Pregunta a Parrot AI Reportes Facturación Inventarios Ayuda Recomienda Parrot […" at bounding box center [517, 282] width 1035 height 565
click at [469, 67] on div at bounding box center [517, 282] width 1035 height 565
click at [989, 158] on span "Exportar a Excel" at bounding box center [984, 161] width 70 height 12
